Goal: Task Accomplishment & Management: Manage account settings

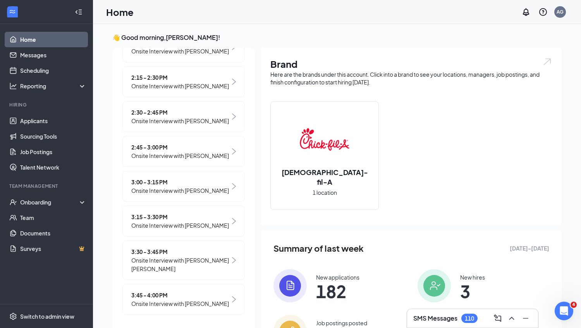
scroll to position [438, 0]
click at [309, 34] on h3 "👋 Good morning, [PERSON_NAME] !" at bounding box center [336, 37] width 449 height 9
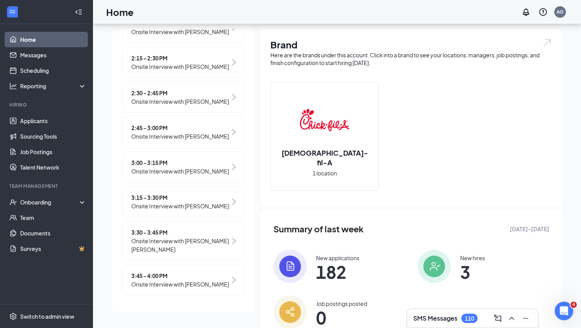
scroll to position [50, 0]
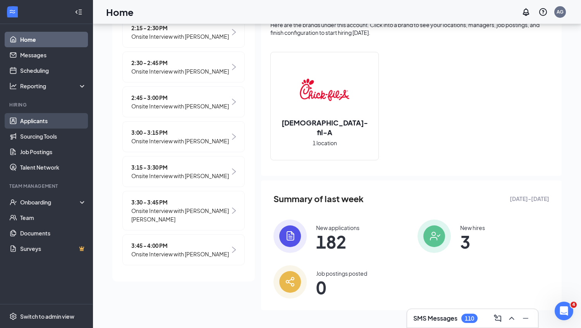
click at [50, 120] on link "Applicants" at bounding box center [53, 120] width 66 height 15
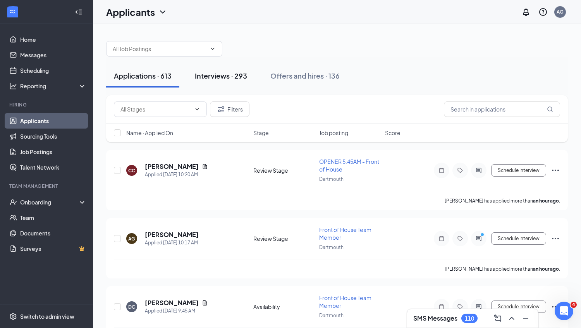
click at [232, 84] on button "Interviews · 293" at bounding box center [221, 75] width 68 height 23
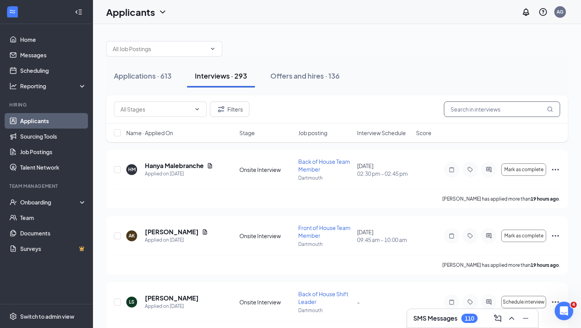
click at [492, 110] on input "text" at bounding box center [502, 108] width 116 height 15
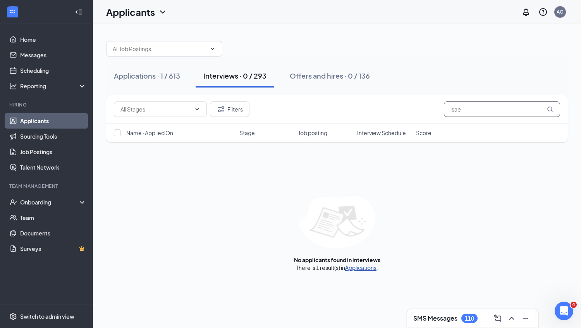
type input "isae"
click at [360, 269] on link "Applications" at bounding box center [360, 267] width 31 height 7
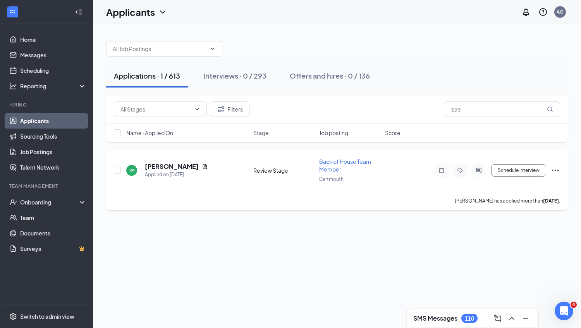
click at [553, 168] on icon "Ellipses" at bounding box center [555, 170] width 9 height 9
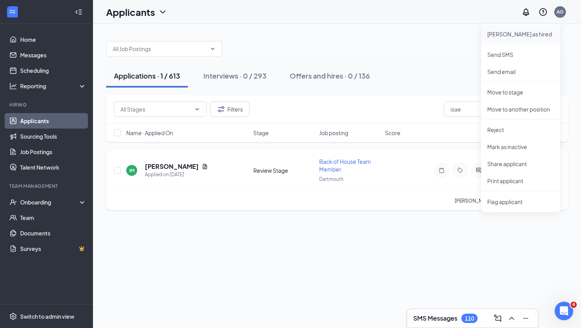
click at [525, 34] on p "[PERSON_NAME] as hired" at bounding box center [520, 34] width 67 height 8
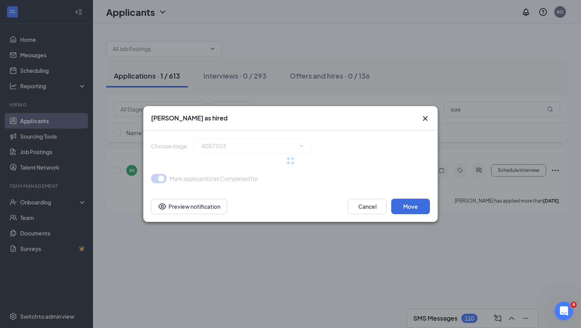
type input "Hiring Complete (final stage)"
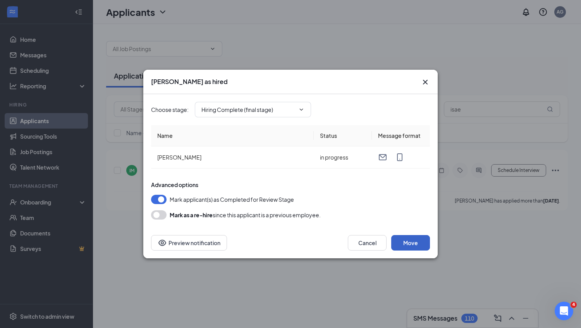
click at [409, 241] on button "Move" at bounding box center [410, 242] width 39 height 15
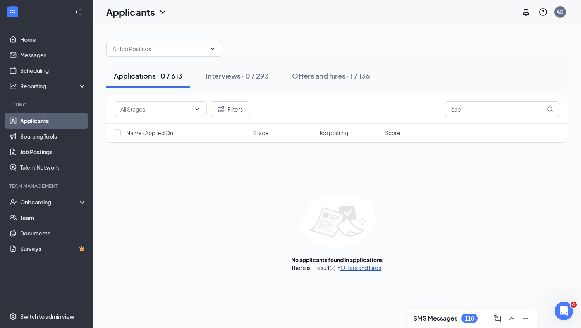
click at [374, 268] on link "Offers and hires" at bounding box center [360, 267] width 41 height 7
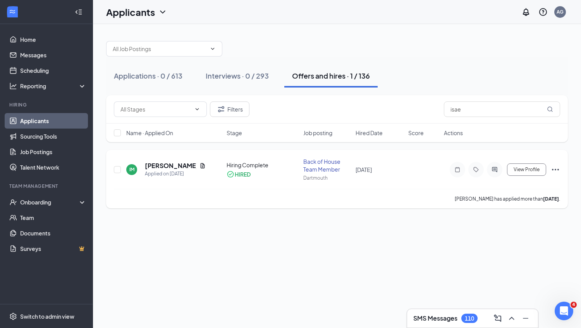
click at [552, 169] on icon "Ellipses" at bounding box center [555, 170] width 7 height 2
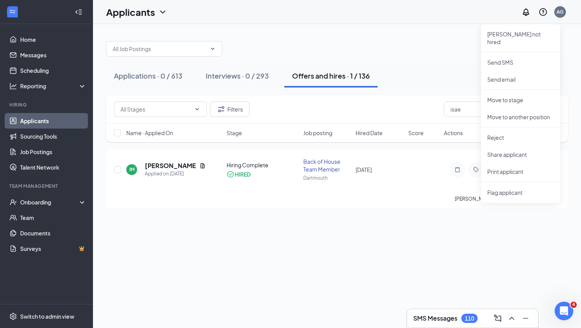
click at [350, 322] on div "Applications · 0 / 613 Interviews · 0 / 293 Offers and hires · 1 / 136 Filters …" at bounding box center [337, 176] width 488 height 304
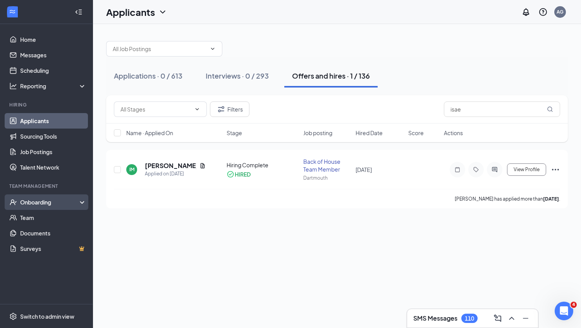
click at [51, 200] on div "Onboarding" at bounding box center [50, 202] width 60 height 8
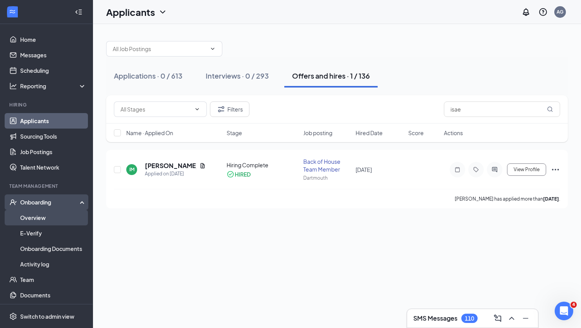
click at [65, 213] on link "Overview" at bounding box center [53, 217] width 66 height 15
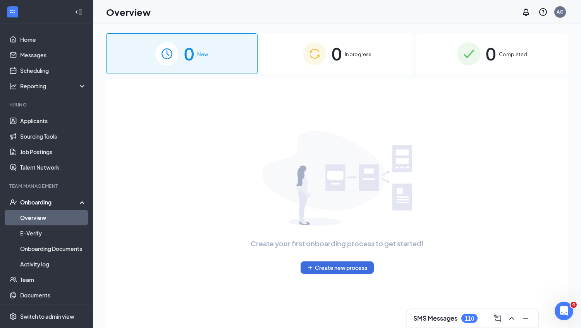
click at [316, 56] on img at bounding box center [314, 53] width 23 height 23
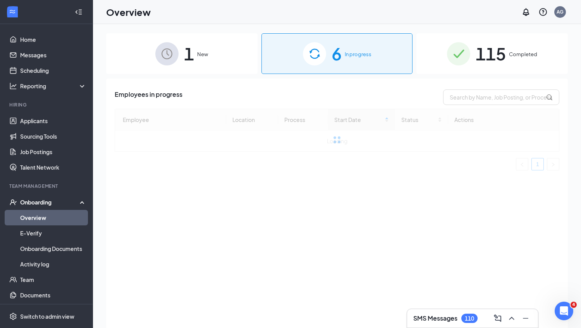
click at [226, 66] on div "1 New" at bounding box center [181, 53] width 151 height 41
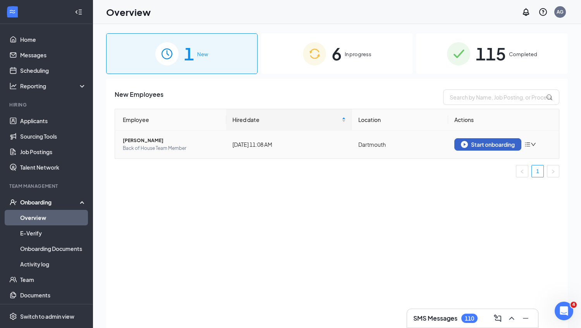
click at [489, 144] on div "Start onboarding" at bounding box center [488, 144] width 54 height 7
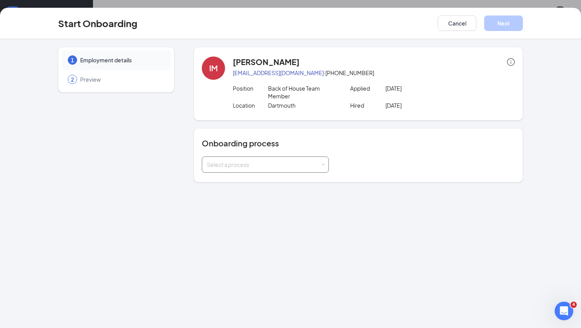
click at [290, 161] on div "Select a process" at bounding box center [263, 165] width 113 height 8
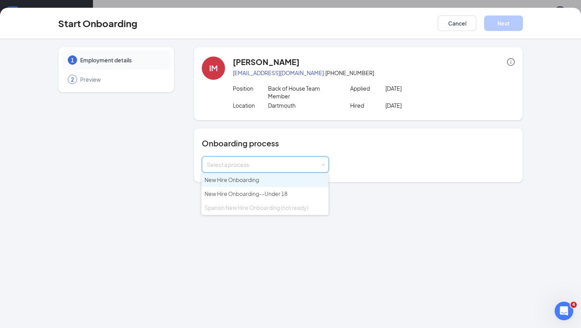
click at [284, 181] on li "New Hire Onboarding" at bounding box center [264, 180] width 127 height 14
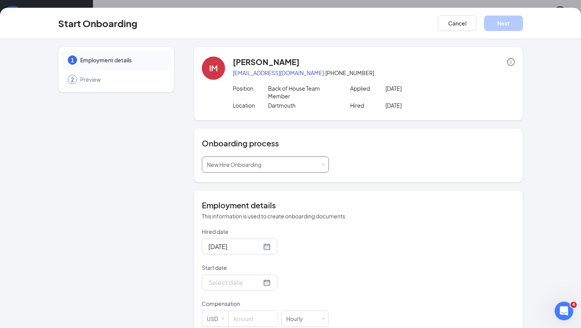
scroll to position [35, 0]
click at [254, 282] on div at bounding box center [239, 283] width 62 height 10
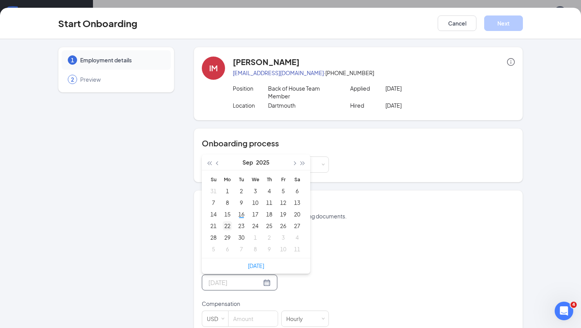
type input "[DATE]"
click at [228, 222] on div "22" at bounding box center [227, 225] width 9 height 9
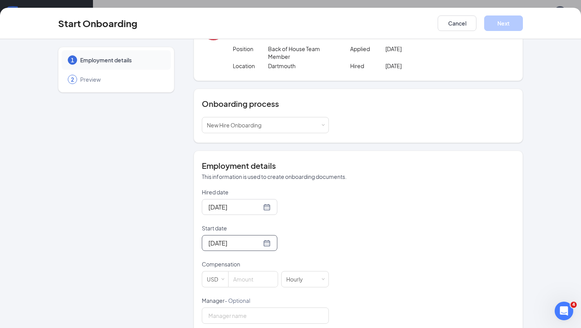
scroll to position [48, 0]
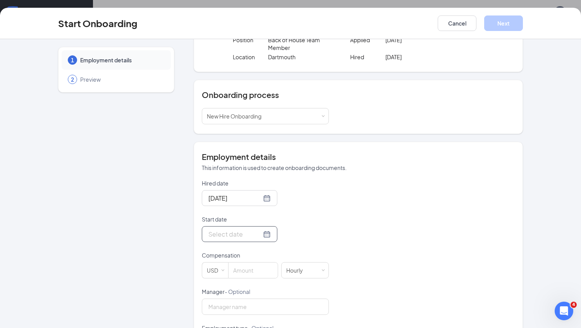
click at [259, 234] on div at bounding box center [239, 234] width 62 height 10
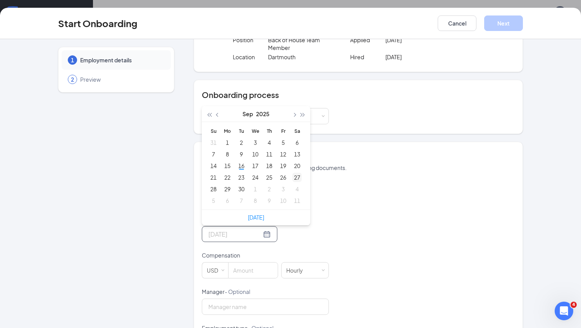
type input "[DATE]"
click at [255, 163] on div "17" at bounding box center [254, 165] width 9 height 9
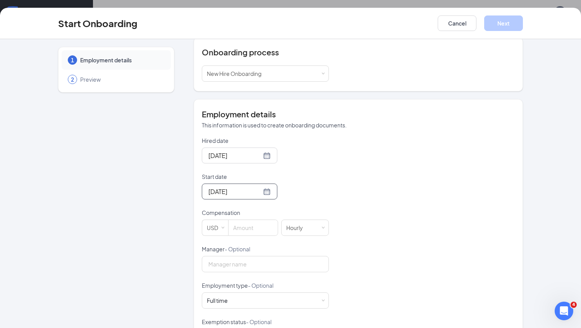
scroll to position [99, 0]
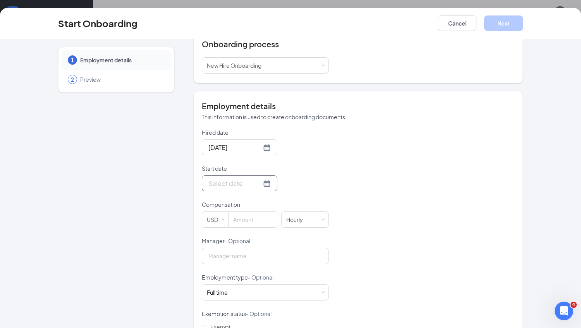
click at [257, 184] on div at bounding box center [239, 183] width 62 height 10
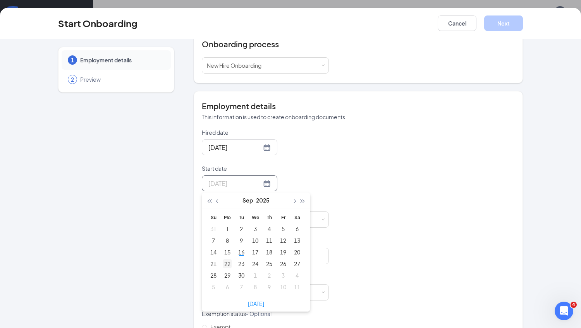
type input "[DATE]"
click at [228, 262] on div "22" at bounding box center [227, 263] width 9 height 9
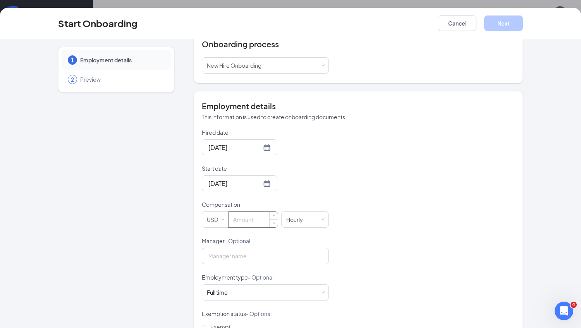
click at [245, 224] on input at bounding box center [252, 219] width 49 height 15
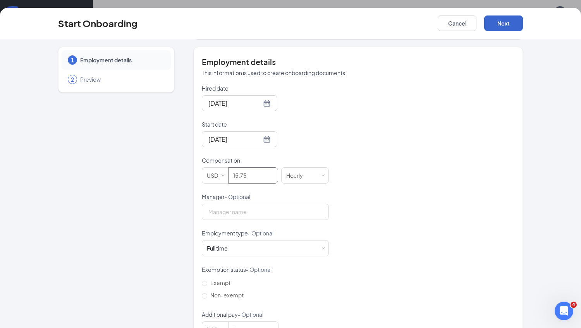
type input "15.75"
click at [516, 30] on button "Next" at bounding box center [503, 22] width 39 height 15
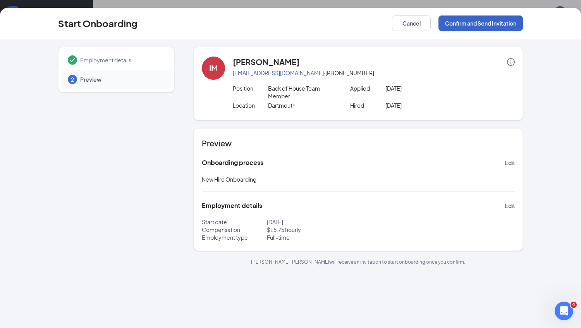
click at [516, 25] on button "Confirm and Send Invitation" at bounding box center [480, 22] width 84 height 15
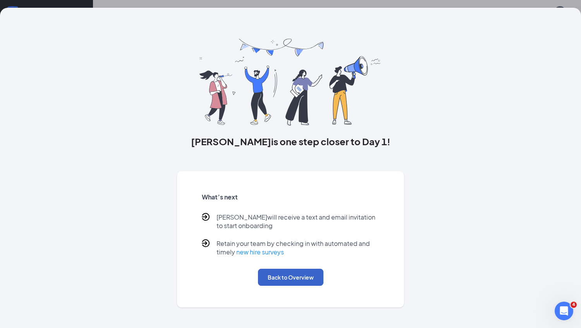
click at [288, 279] on button "Back to Overview" at bounding box center [290, 277] width 65 height 17
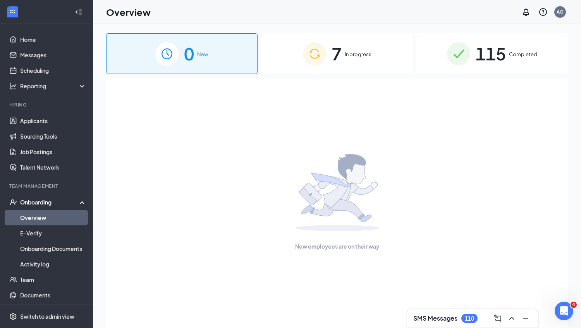
click at [343, 62] on div "7 In progress" at bounding box center [336, 53] width 151 height 41
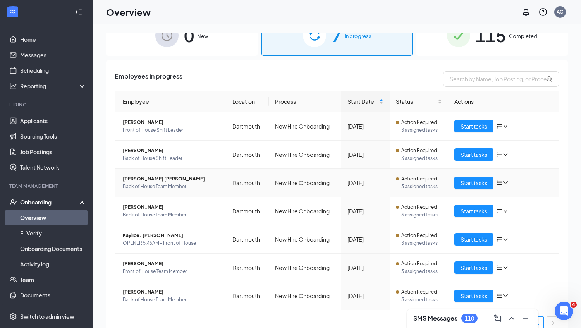
scroll to position [25, 0]
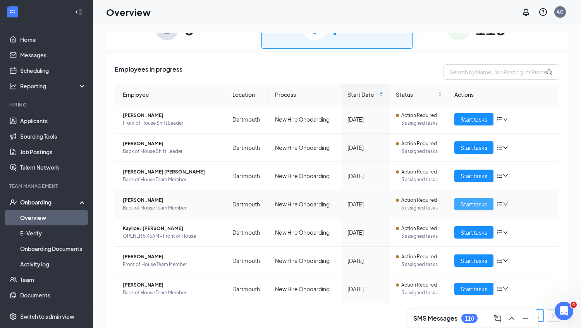
click at [471, 205] on span "Start tasks" at bounding box center [473, 204] width 27 height 9
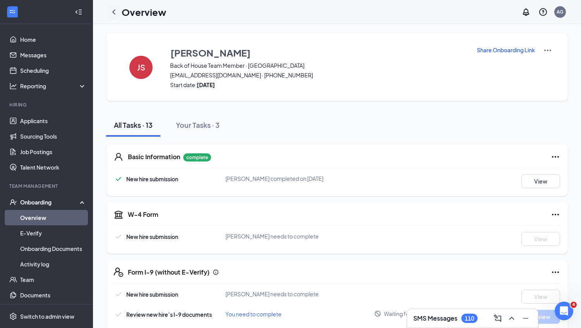
click at [118, 14] on div at bounding box center [113, 11] width 15 height 15
click at [117, 14] on icon "ChevronLeft" at bounding box center [113, 11] width 9 height 9
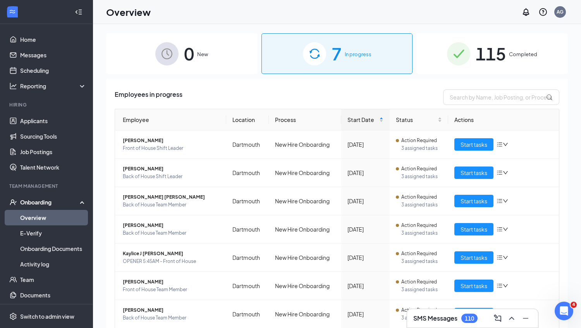
click at [216, 66] on div "0 New" at bounding box center [181, 53] width 151 height 41
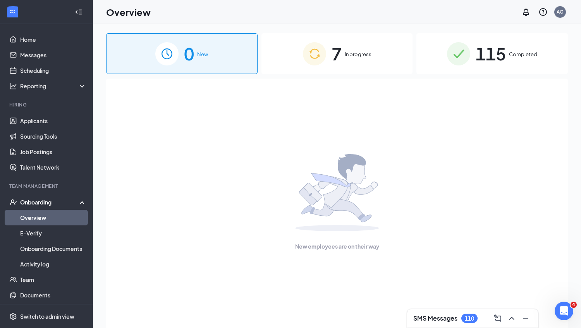
click at [301, 48] on div "7 In progress" at bounding box center [336, 53] width 151 height 41
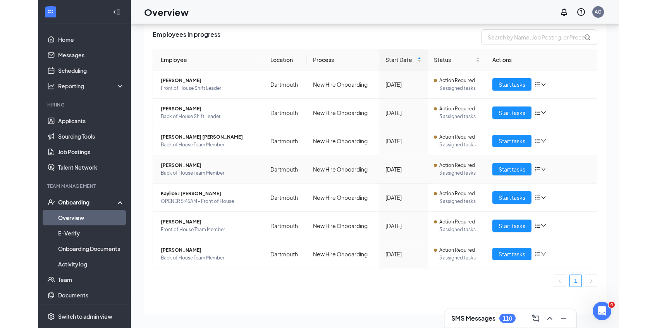
scroll to position [15, 0]
